Goal: Task Accomplishment & Management: Complete application form

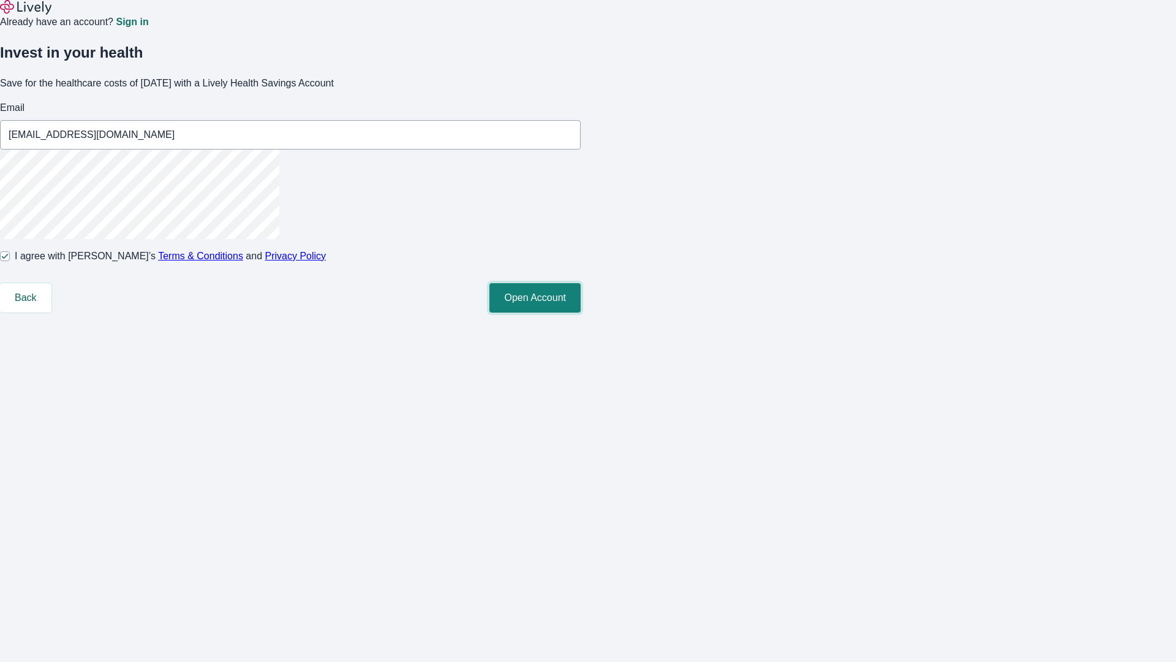
click at [581, 312] on button "Open Account" at bounding box center [534, 297] width 91 height 29
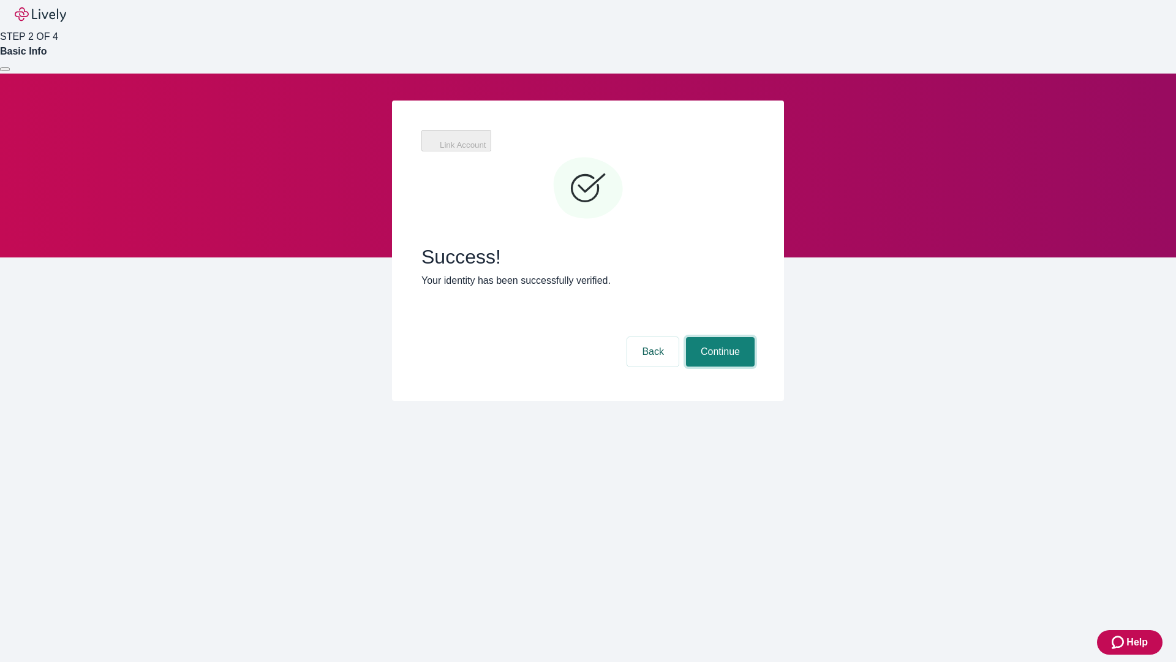
click at [719, 337] on button "Continue" at bounding box center [720, 351] width 69 height 29
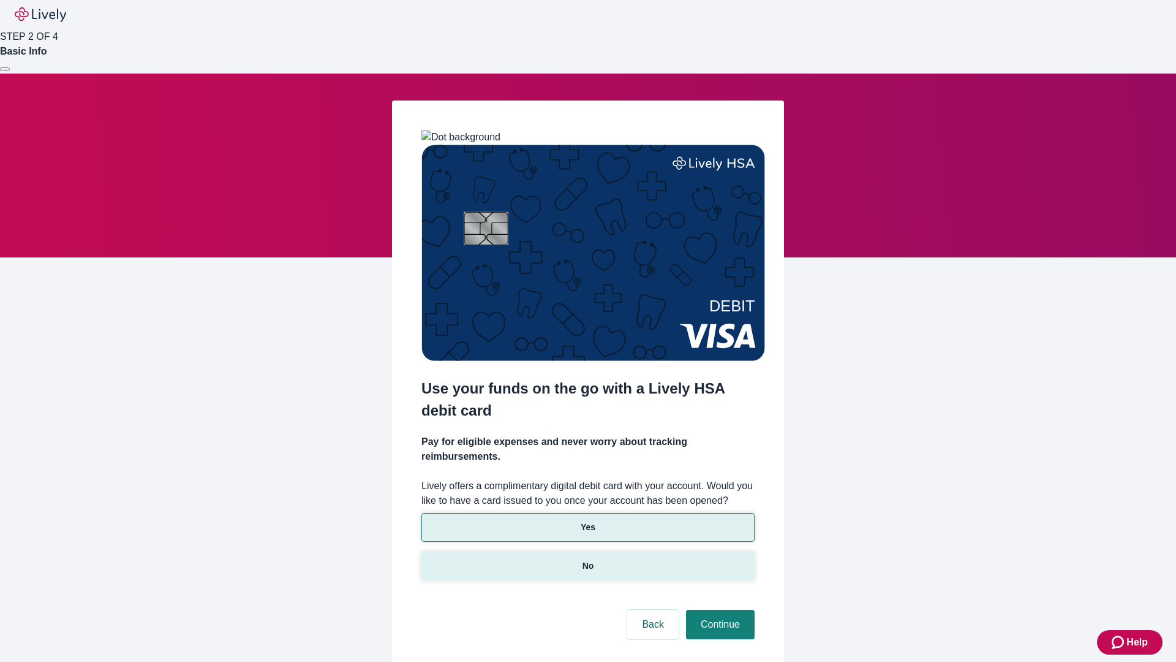
click at [588, 559] on p "No" at bounding box center [589, 565] width 12 height 13
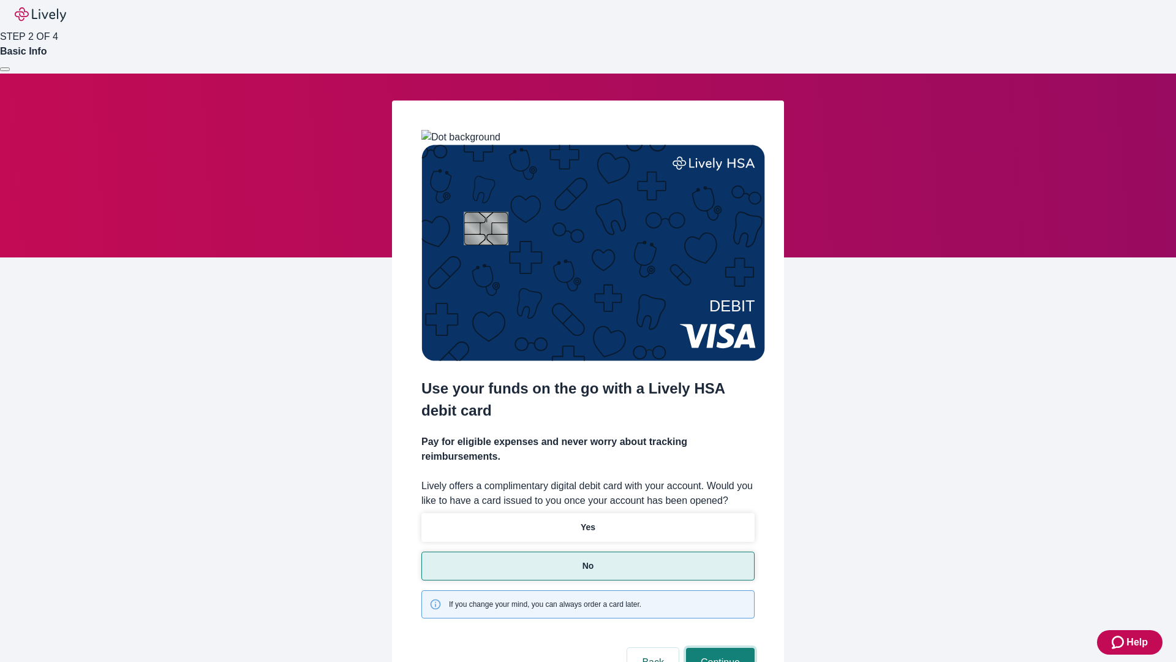
click at [719, 648] on button "Continue" at bounding box center [720, 662] width 69 height 29
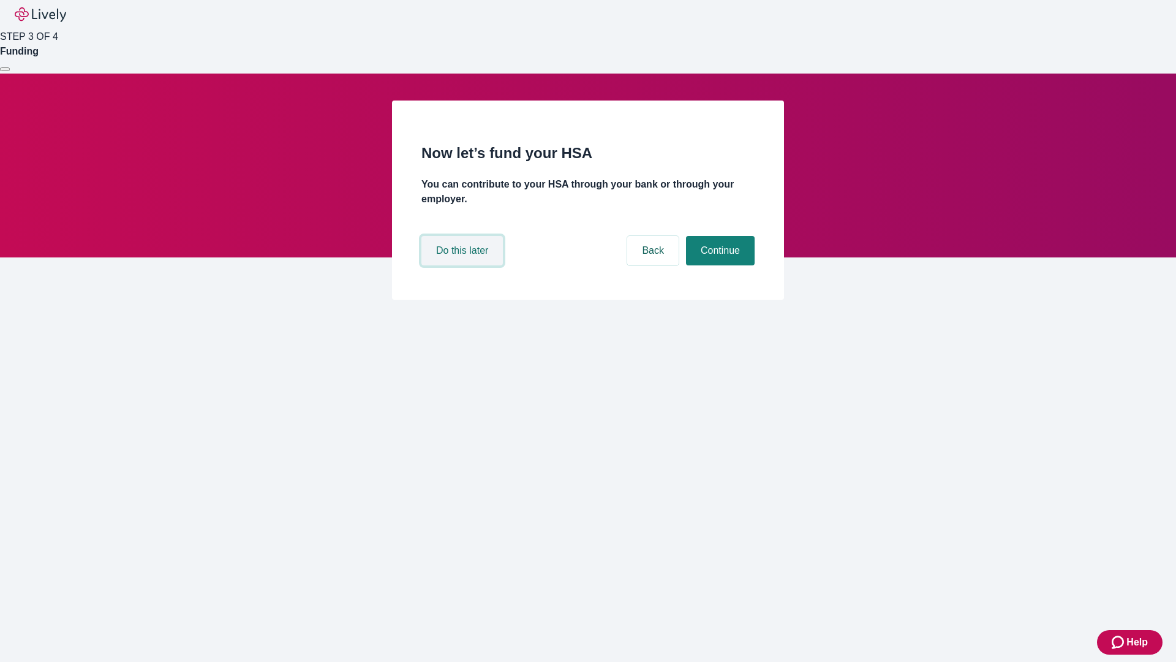
click at [464, 265] on button "Do this later" at bounding box center [461, 250] width 81 height 29
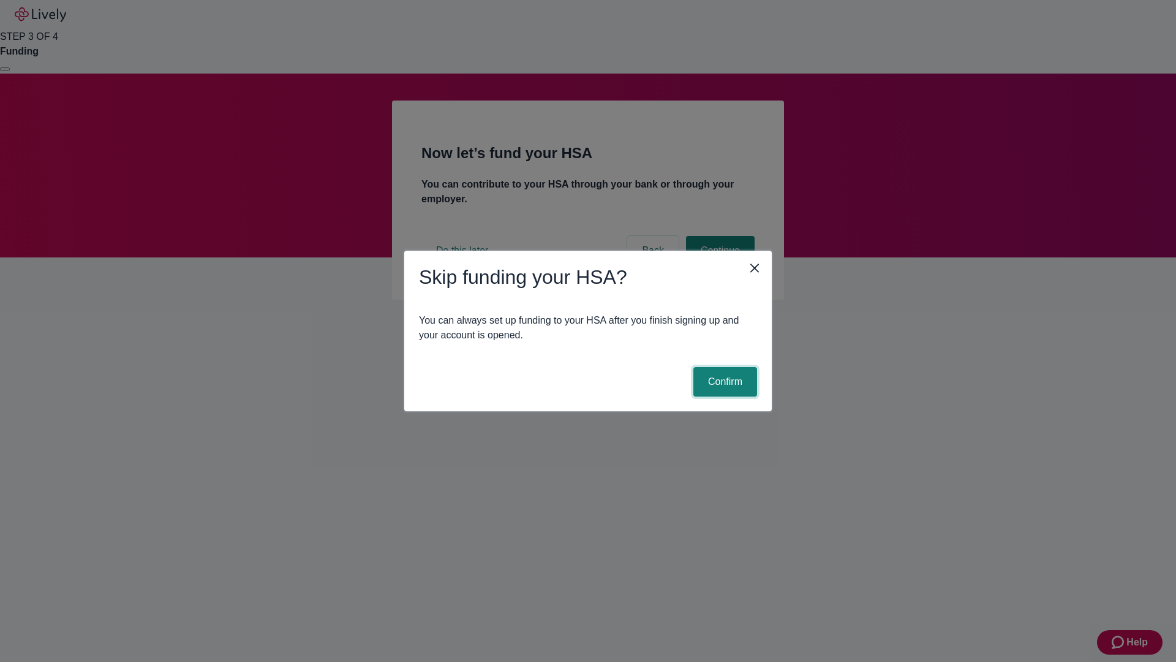
click at [724, 382] on button "Confirm" at bounding box center [726, 381] width 64 height 29
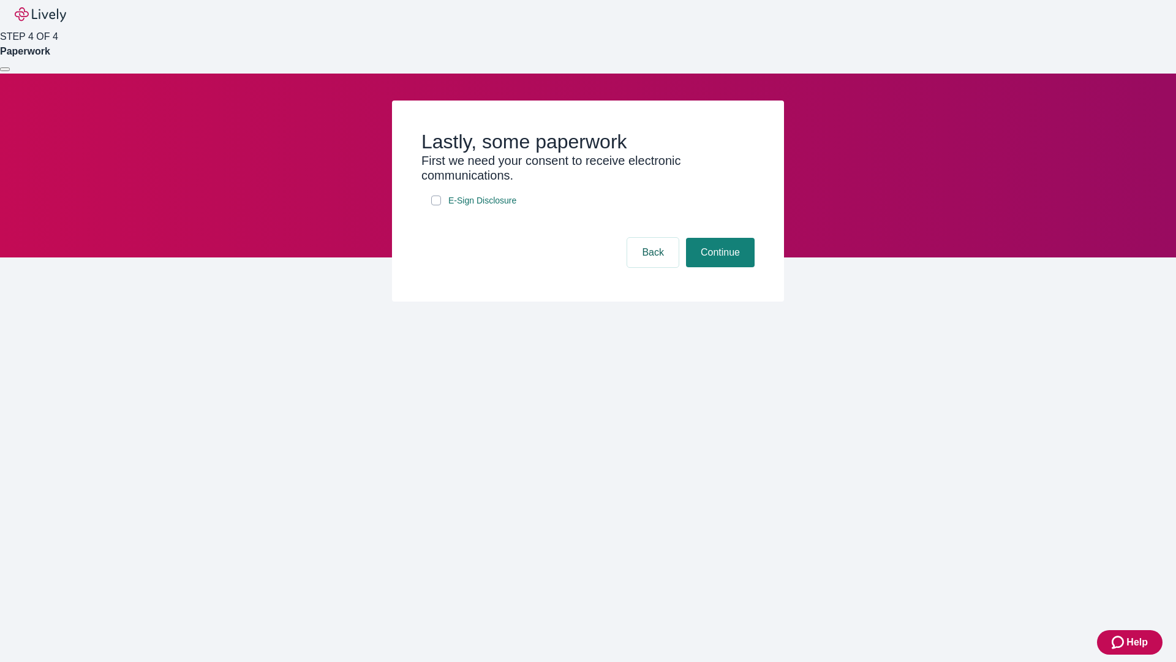
click at [436, 205] on input "E-Sign Disclosure" at bounding box center [436, 200] width 10 height 10
checkbox input "true"
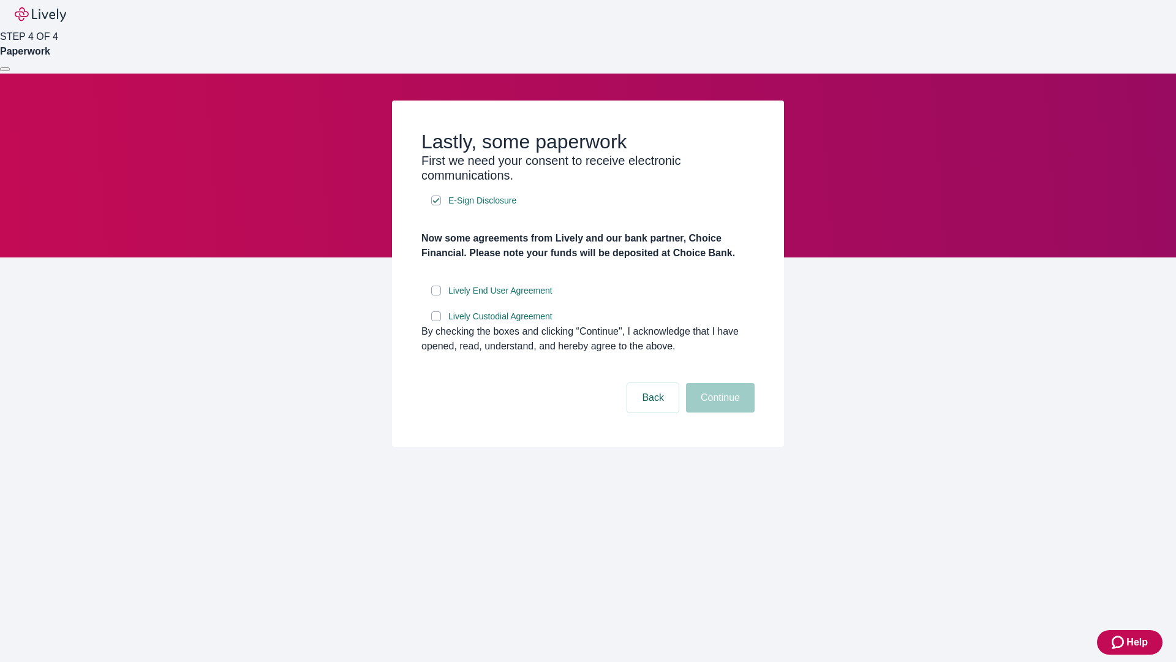
click at [436, 295] on input "Lively End User Agreement" at bounding box center [436, 290] width 10 height 10
checkbox input "true"
click at [436, 321] on input "Lively Custodial Agreement" at bounding box center [436, 316] width 10 height 10
checkbox input "true"
click at [719, 412] on button "Continue" at bounding box center [720, 397] width 69 height 29
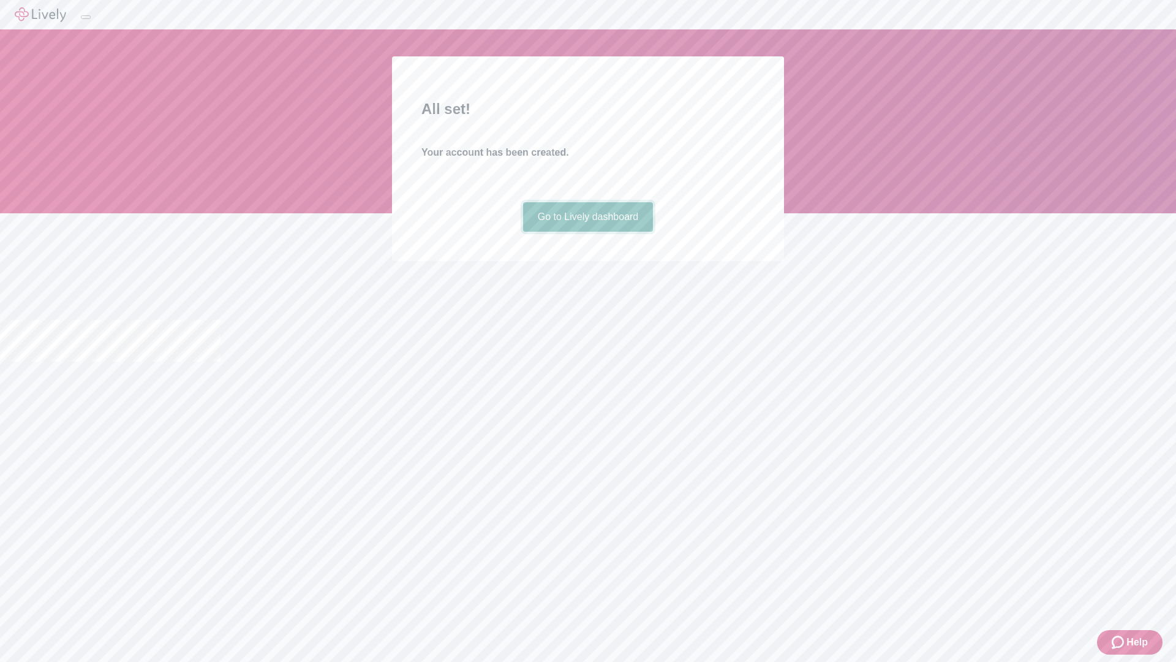
click at [588, 232] on link "Go to Lively dashboard" at bounding box center [588, 216] width 130 height 29
